Goal: Purchase product/service

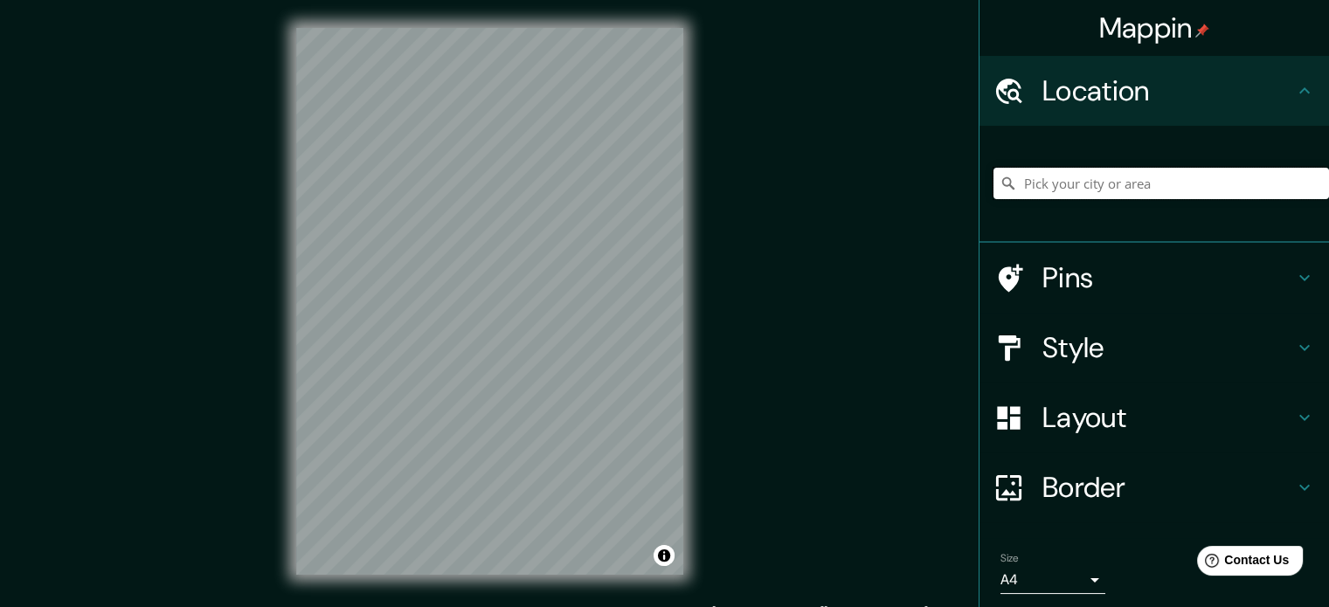
click at [1060, 190] on input "Pick your city or area" at bounding box center [1160, 183] width 335 height 31
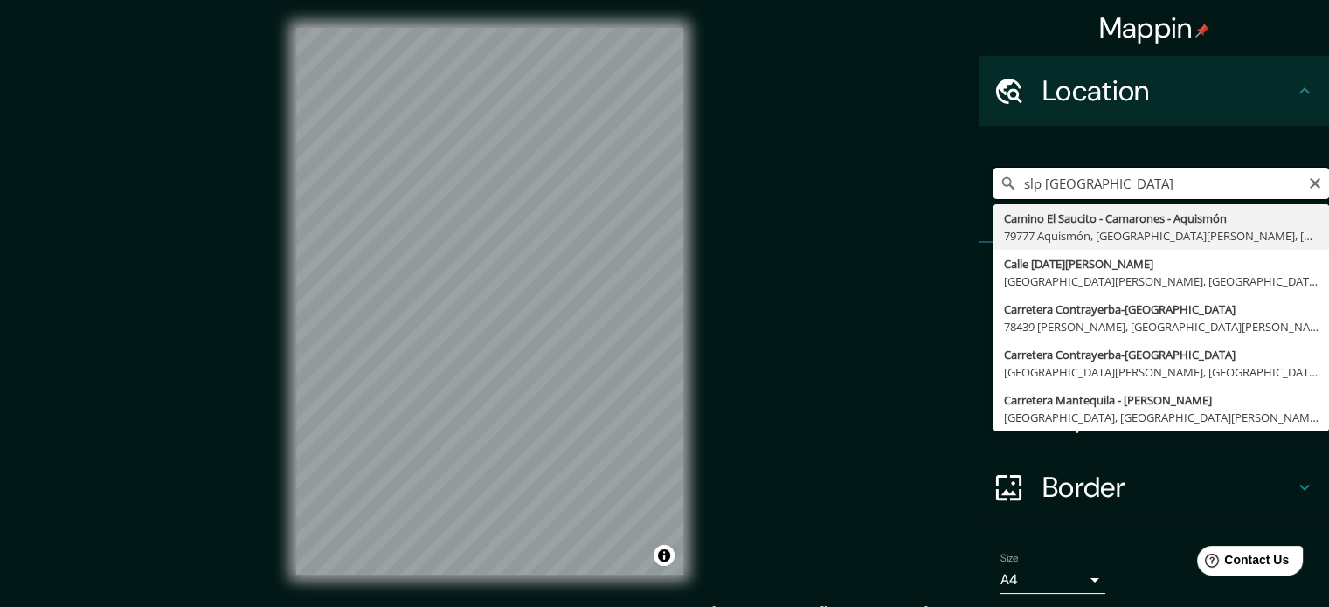
click at [1025, 182] on input "slp [GEOGRAPHIC_DATA]" at bounding box center [1160, 183] width 335 height 31
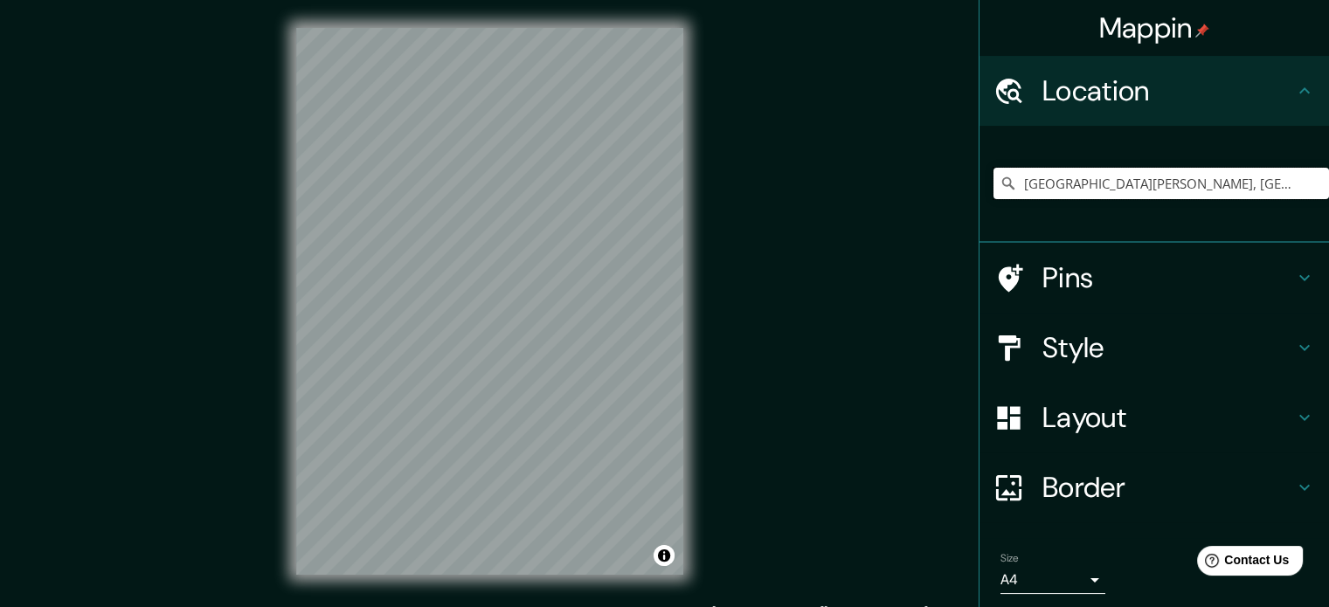
type input "[GEOGRAPHIC_DATA][PERSON_NAME], [GEOGRAPHIC_DATA][PERSON_NAME], [GEOGRAPHIC_DAT…"
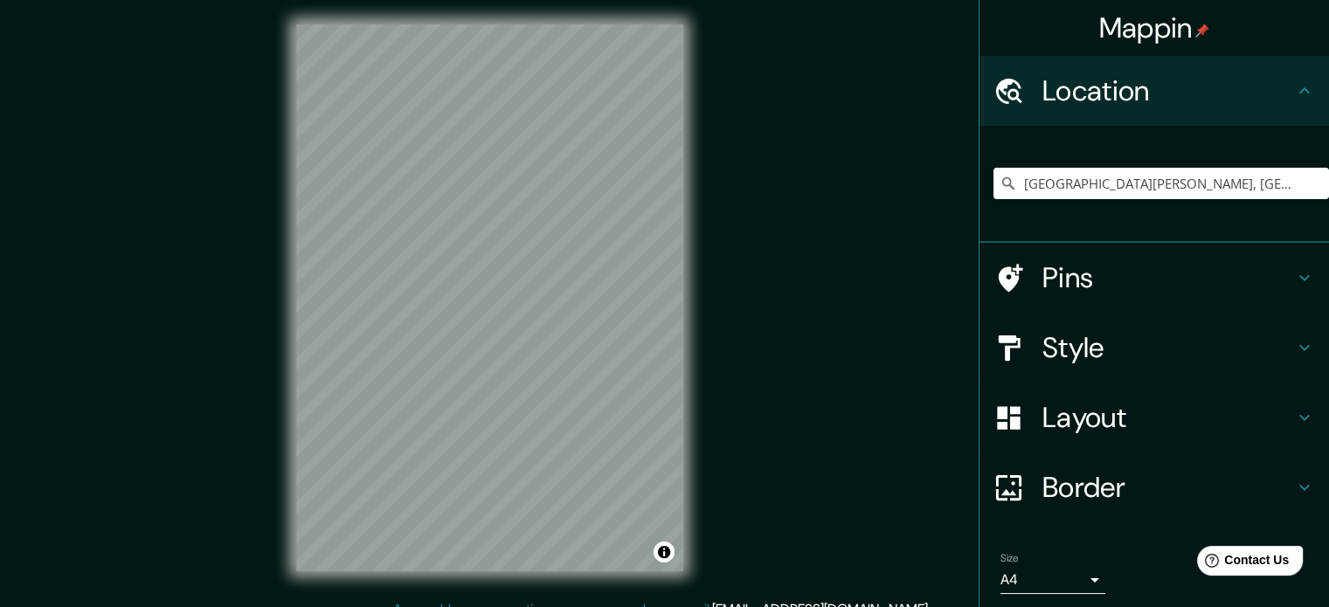
scroll to position [7, 0]
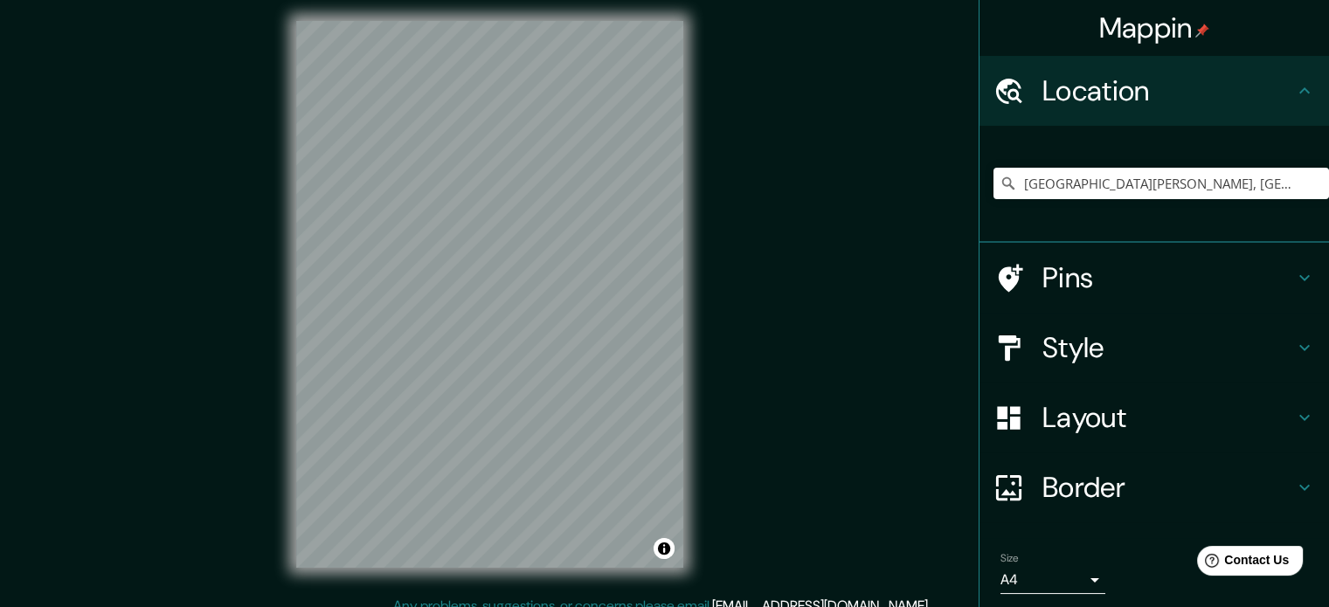
click at [702, 174] on div "© Mapbox © OpenStreetMap Improve this map" at bounding box center [489, 294] width 443 height 603
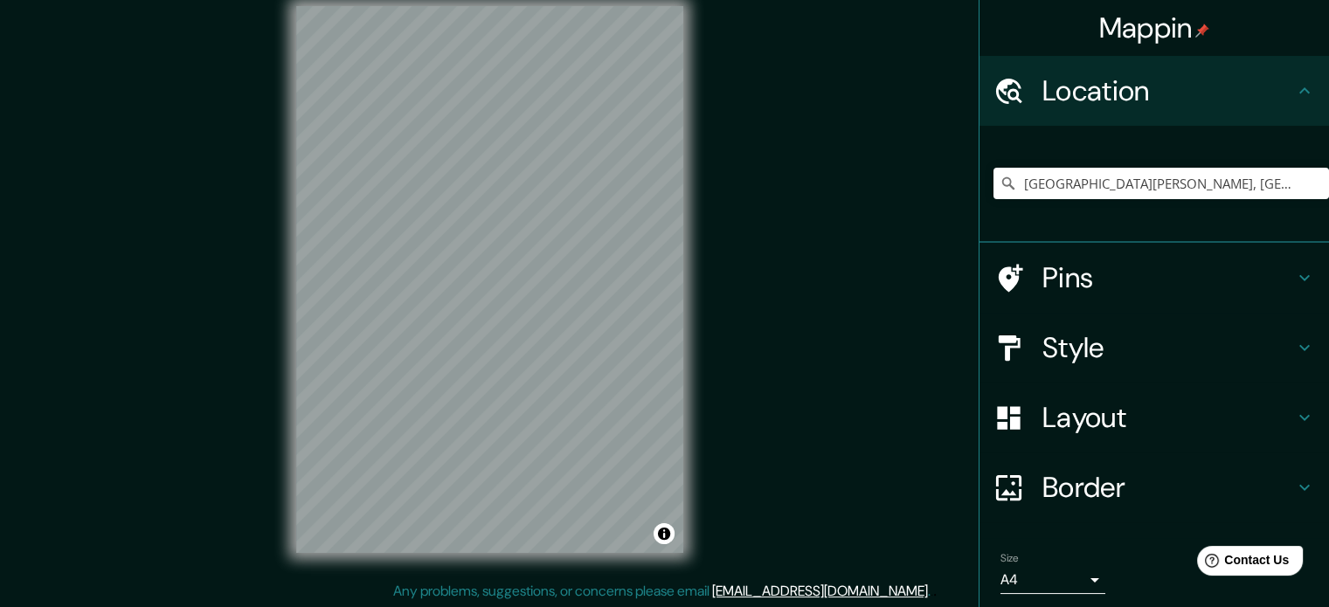
scroll to position [23, 0]
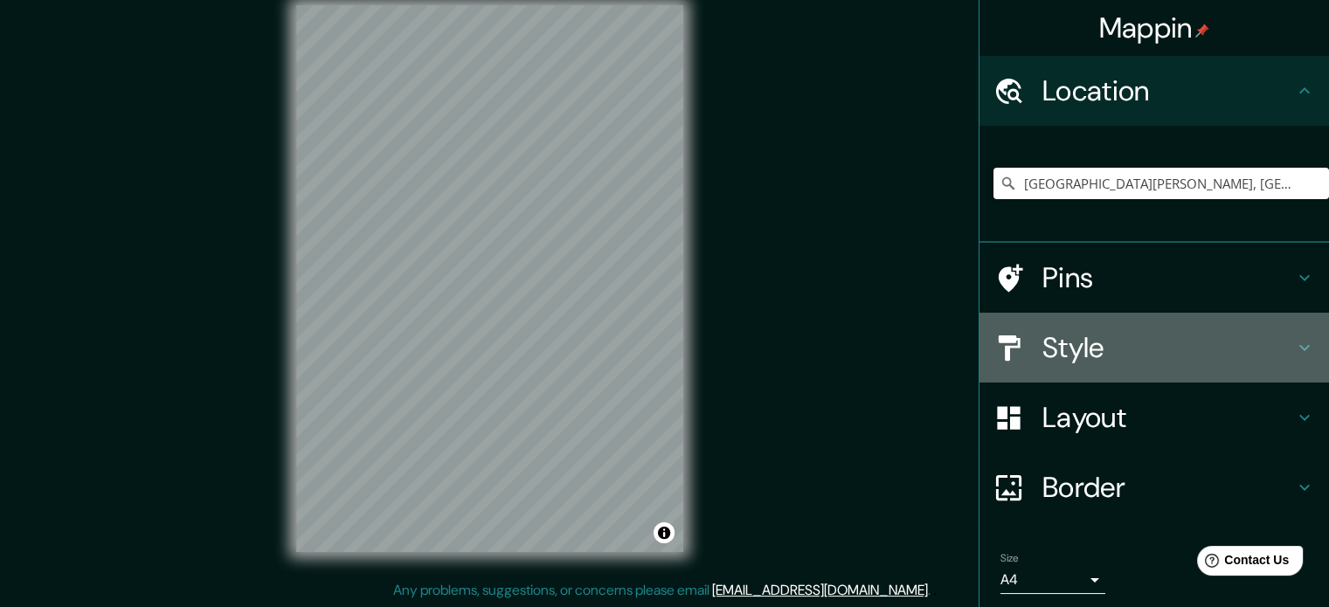
click at [1061, 349] on h4 "Style" at bounding box center [1168, 347] width 252 height 35
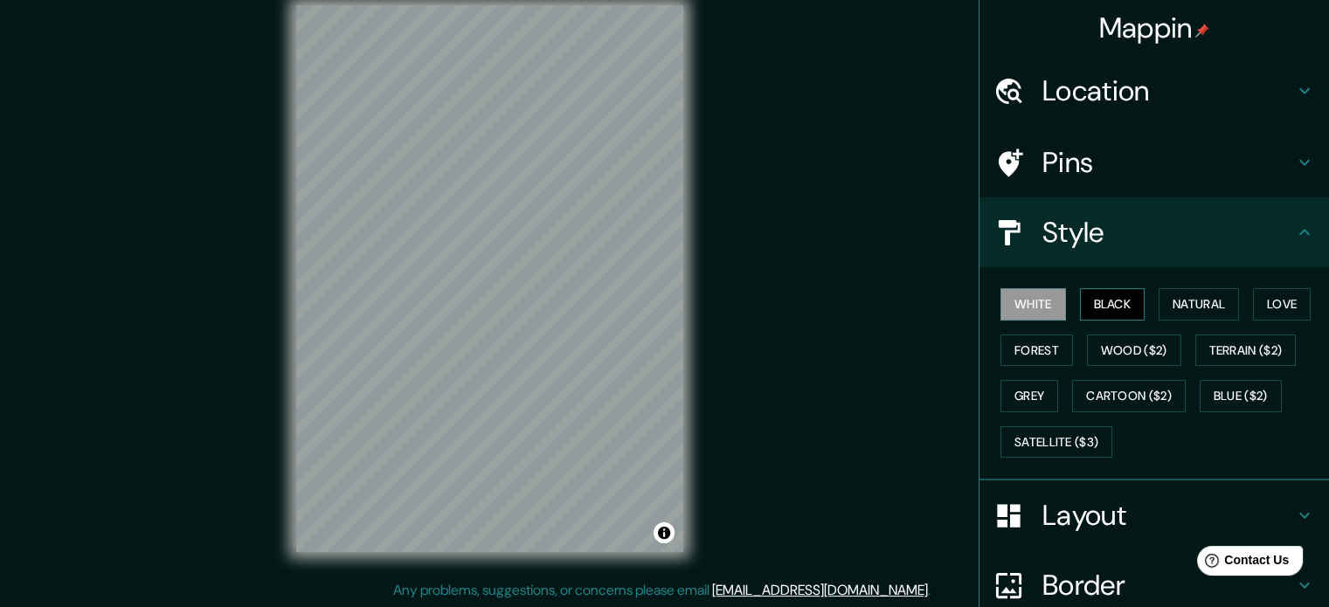
click at [1087, 298] on button "Black" at bounding box center [1113, 304] width 66 height 32
click at [1158, 300] on button "Natural" at bounding box center [1198, 304] width 80 height 32
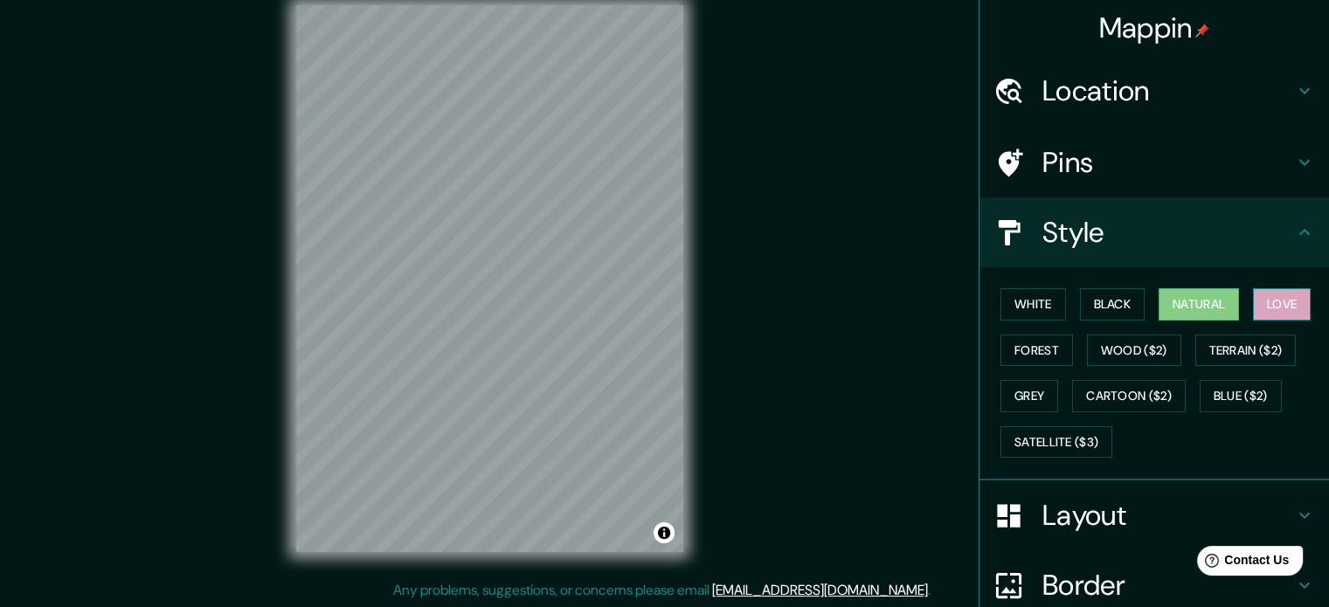
click at [1254, 293] on button "Love" at bounding box center [1282, 304] width 58 height 32
click at [1251, 355] on button "Terrain ($2)" at bounding box center [1245, 351] width 101 height 32
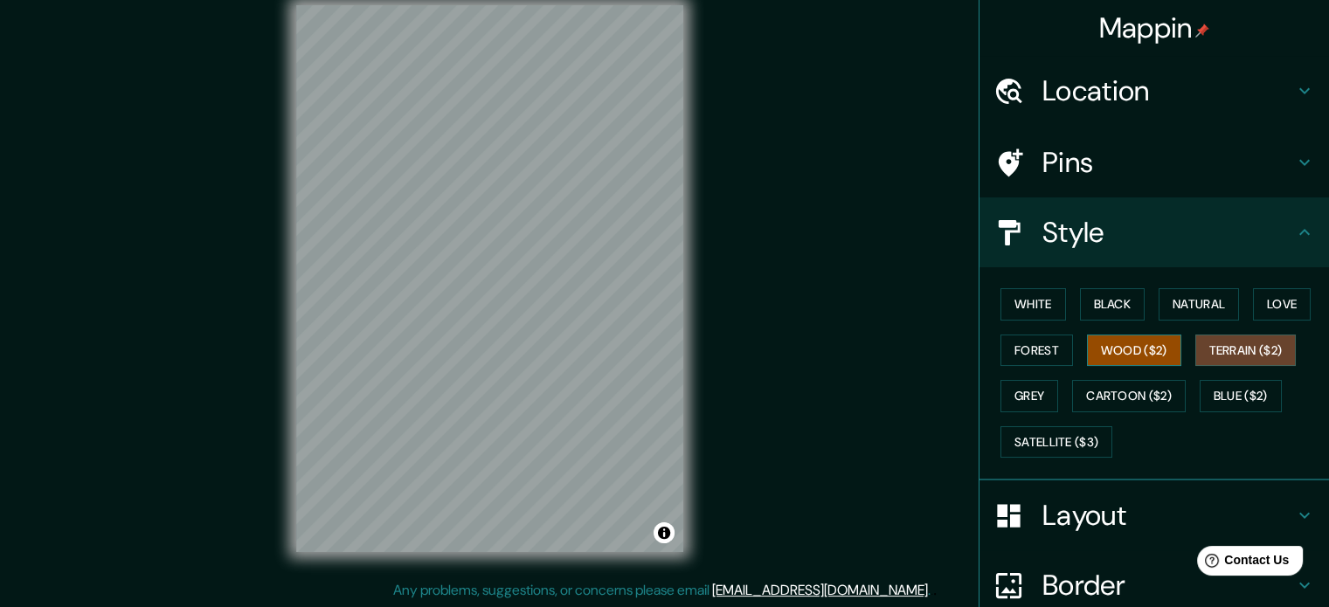
click at [1135, 349] on button "Wood ($2)" at bounding box center [1134, 351] width 94 height 32
click at [1027, 349] on button "Forest" at bounding box center [1036, 351] width 72 height 32
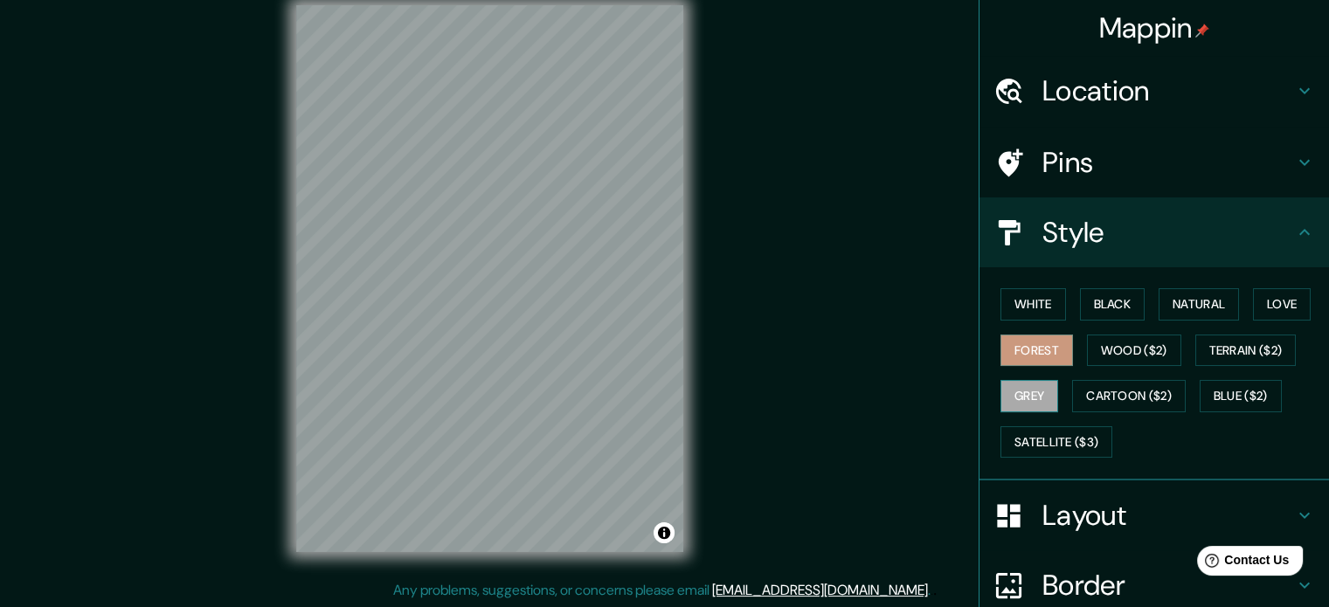
click at [1001, 390] on button "Grey" at bounding box center [1029, 396] width 58 height 32
click at [1092, 393] on button "Cartoon ($2)" at bounding box center [1129, 396] width 114 height 32
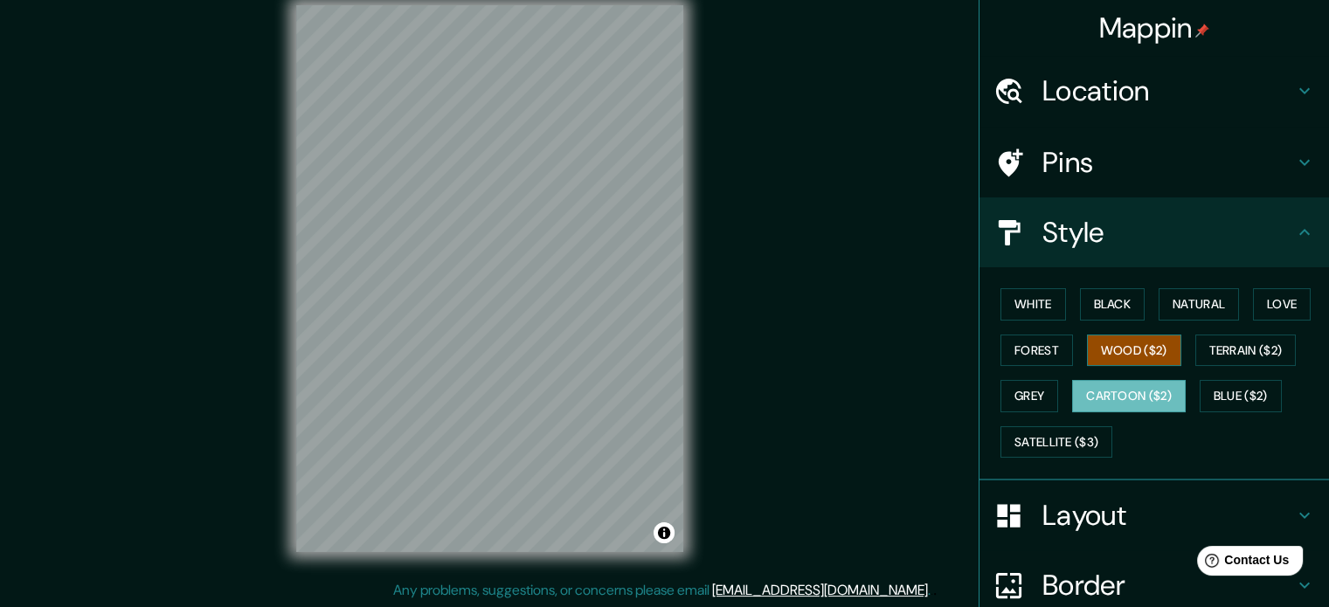
drag, startPoint x: 1253, startPoint y: 391, endPoint x: 1159, endPoint y: 347, distance: 103.5
click at [1254, 391] on button "Blue ($2)" at bounding box center [1240, 396] width 82 height 32
click at [1158, 346] on button "Wood ($2)" at bounding box center [1134, 351] width 94 height 32
